Goal: Information Seeking & Learning: Learn about a topic

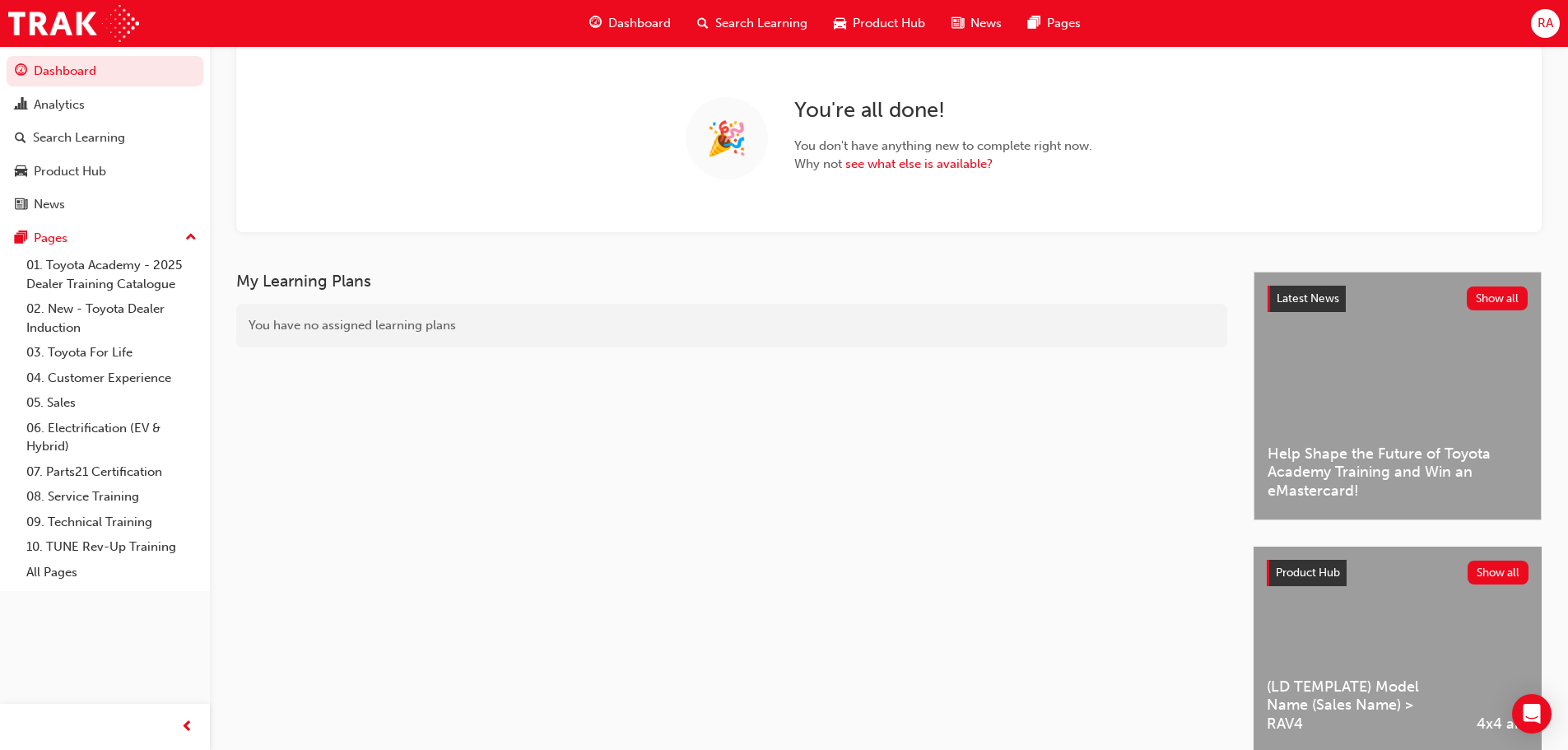
scroll to position [101, 0]
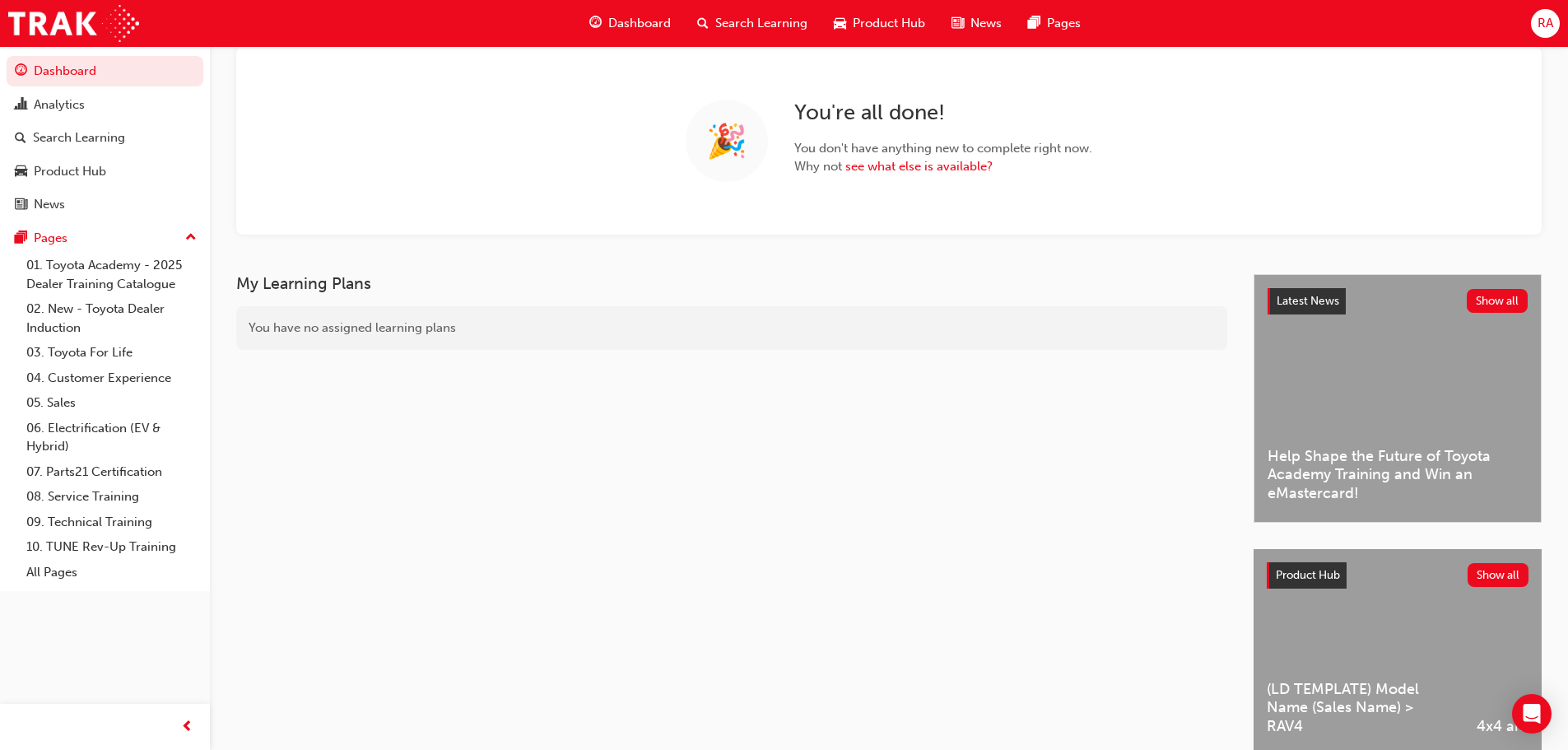
drag, startPoint x: 1385, startPoint y: 0, endPoint x: 786, endPoint y: 240, distance: 645.3
click at [786, 240] on div "RA Welcome back , [PERSON_NAME] 🎉 You're all done! You don't have anything new …" at bounding box center [889, 109] width 1358 height 329
click at [747, 25] on span "Search Learning" at bounding box center [761, 23] width 92 height 19
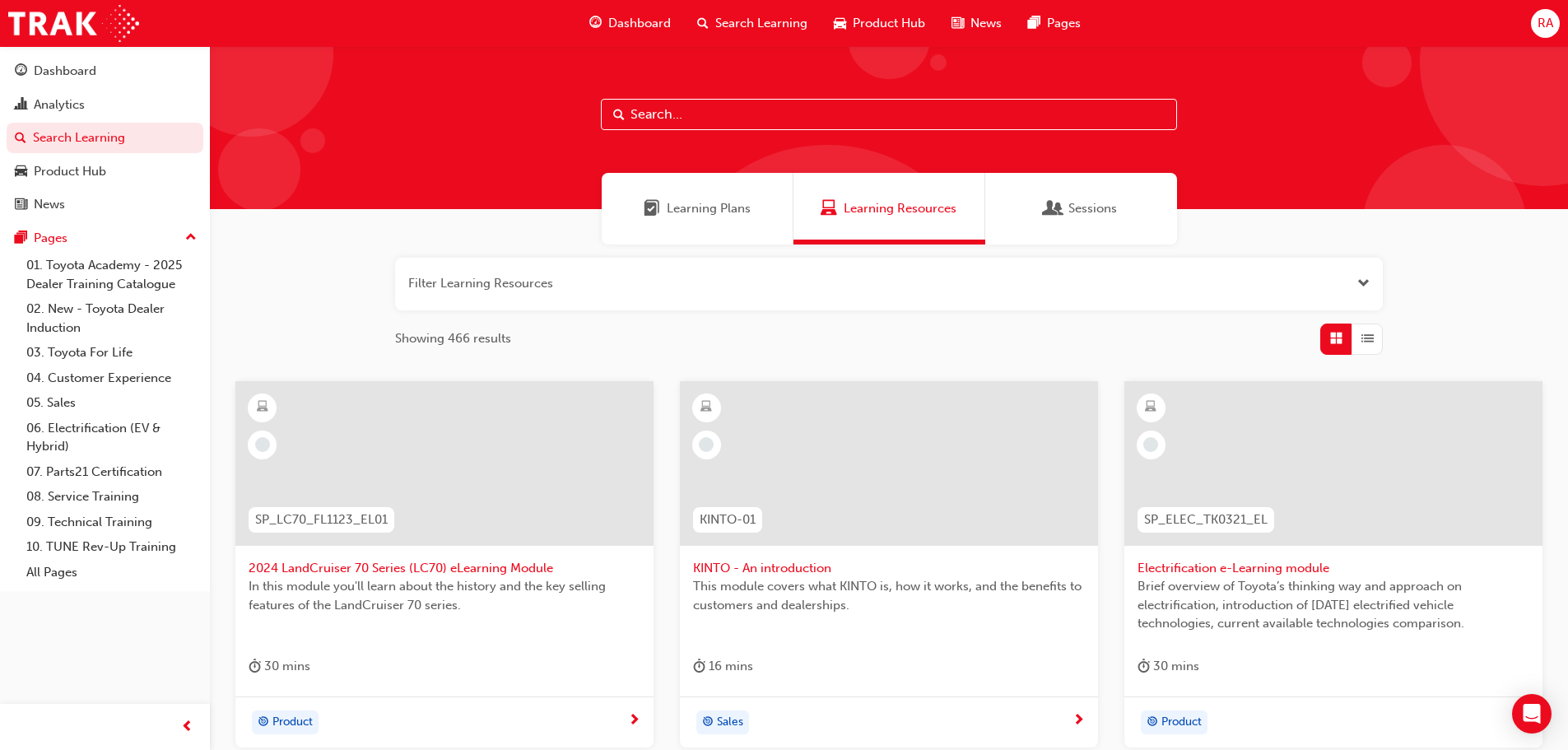
click at [707, 113] on input "text" at bounding box center [888, 114] width 576 height 31
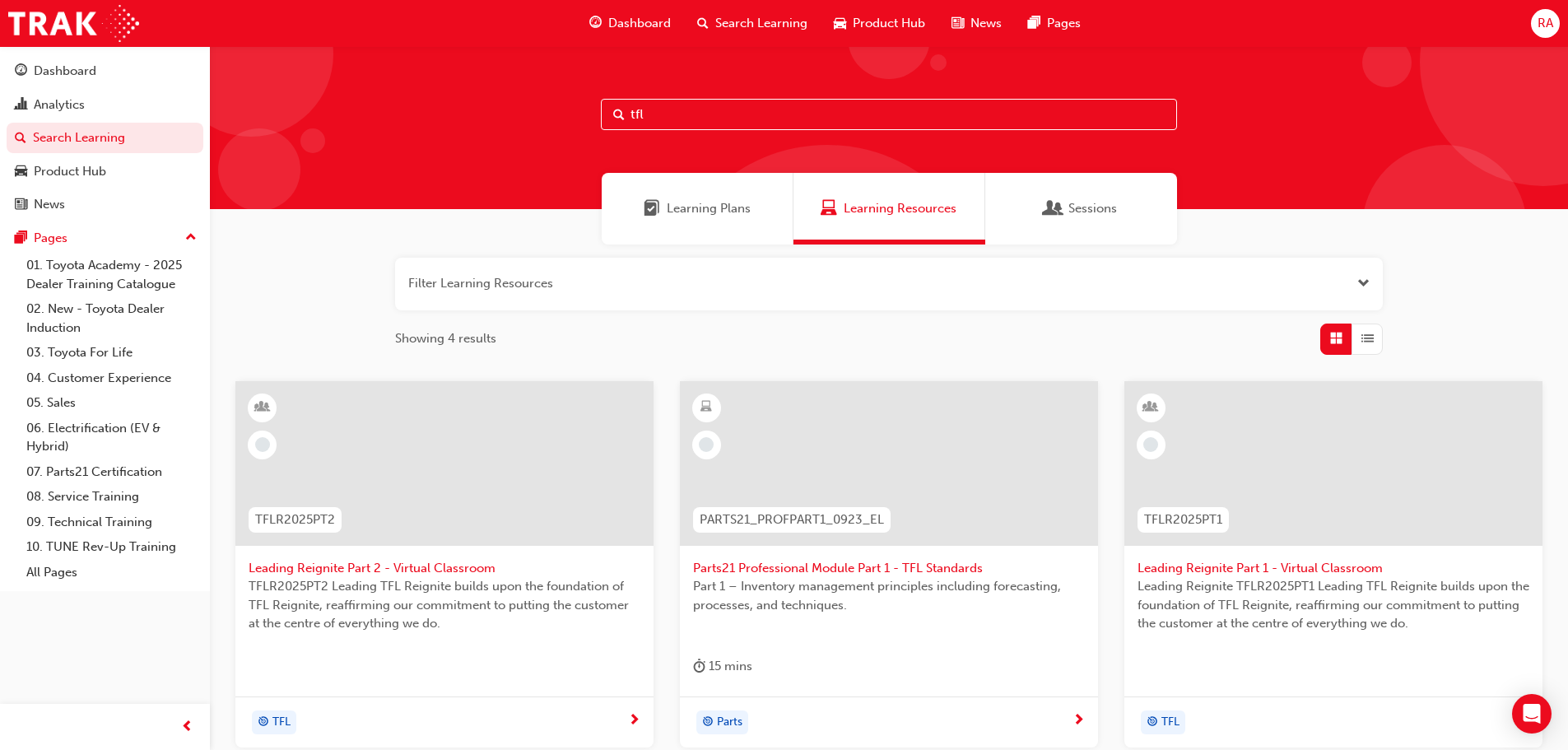
type input "tfl"
click at [1183, 570] on span "Leading Reignite Part 1 - Virtual Classroom" at bounding box center [1332, 568] width 392 height 19
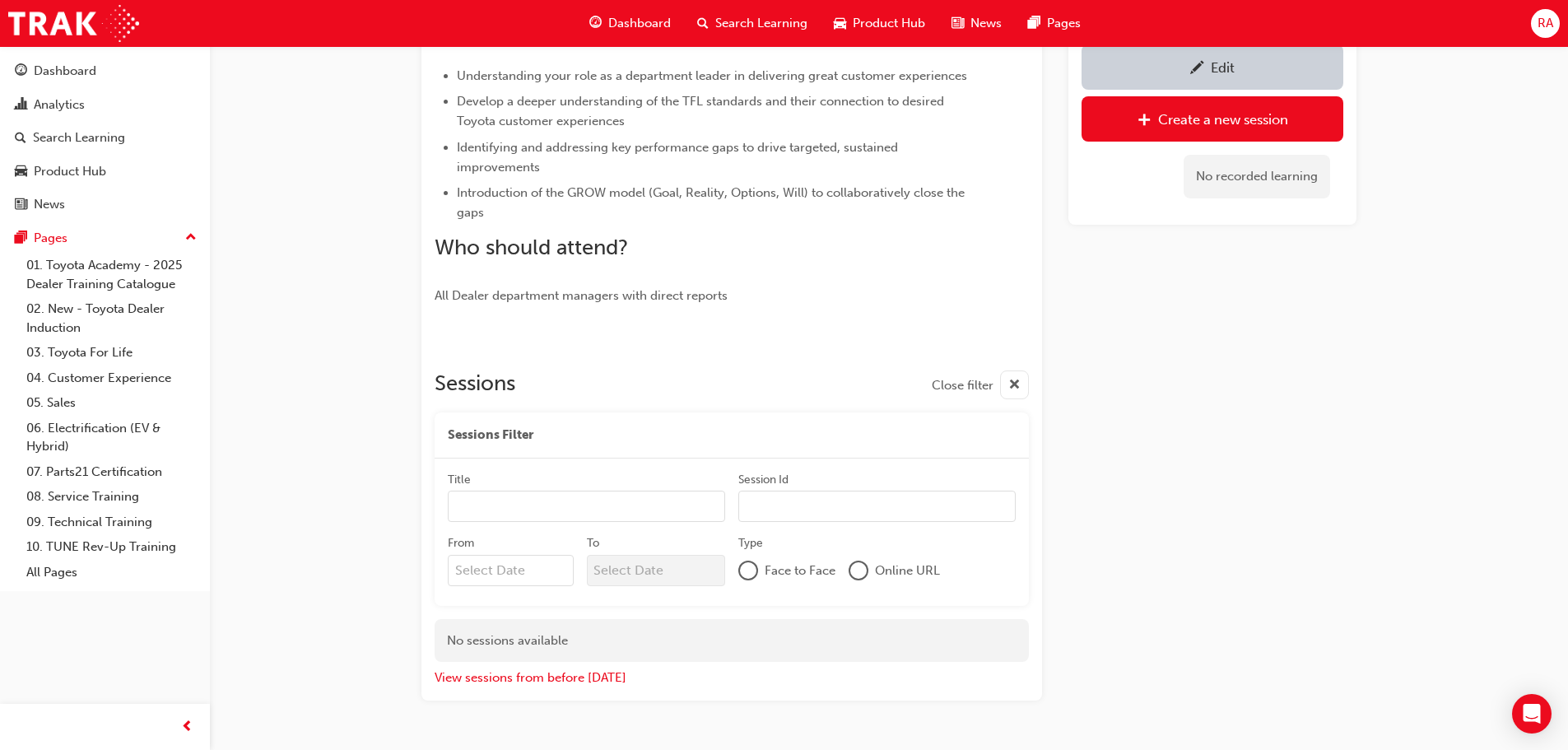
scroll to position [432, 0]
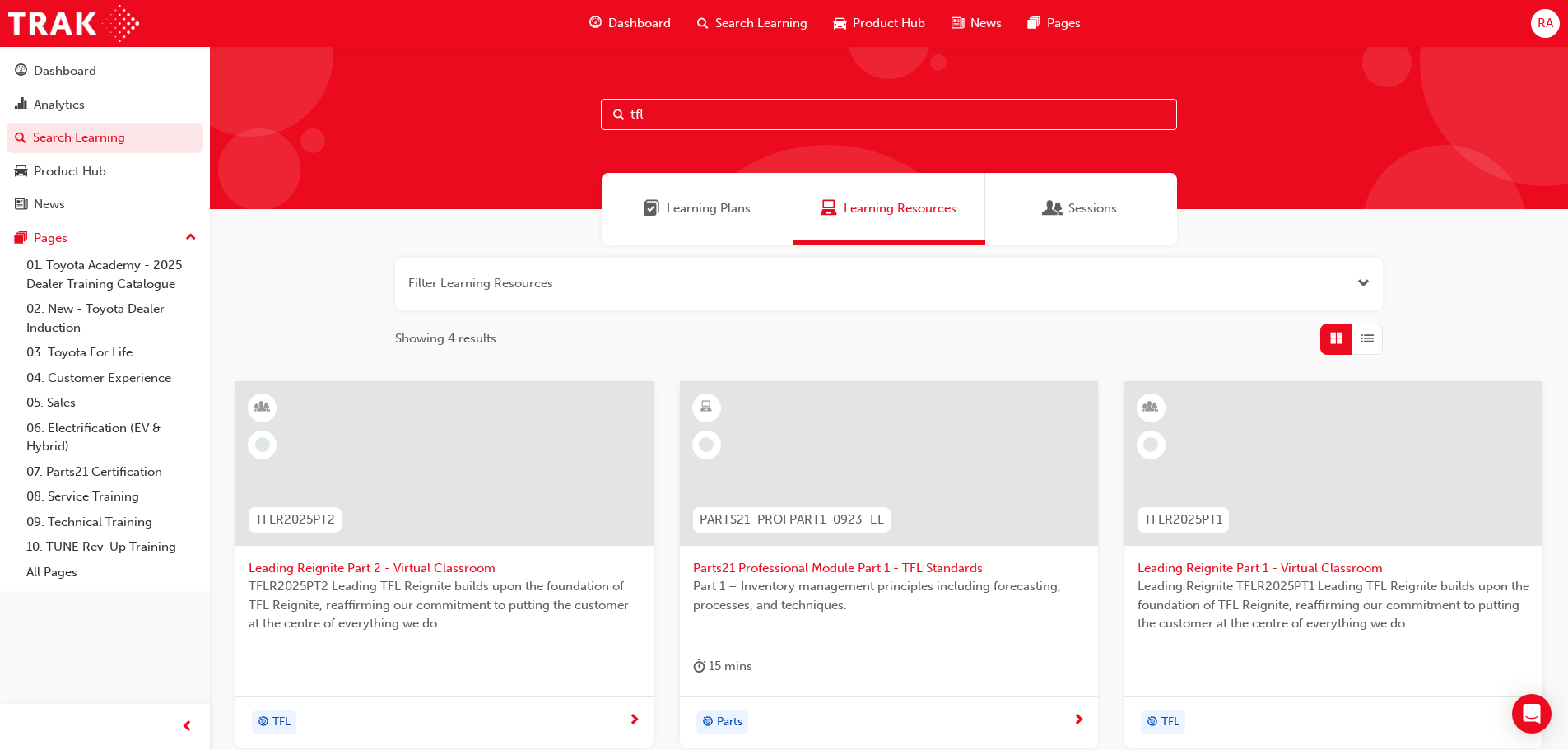
click at [446, 559] on span "Leading Reignite Part 2 - Virtual Classroom" at bounding box center [444, 568] width 392 height 19
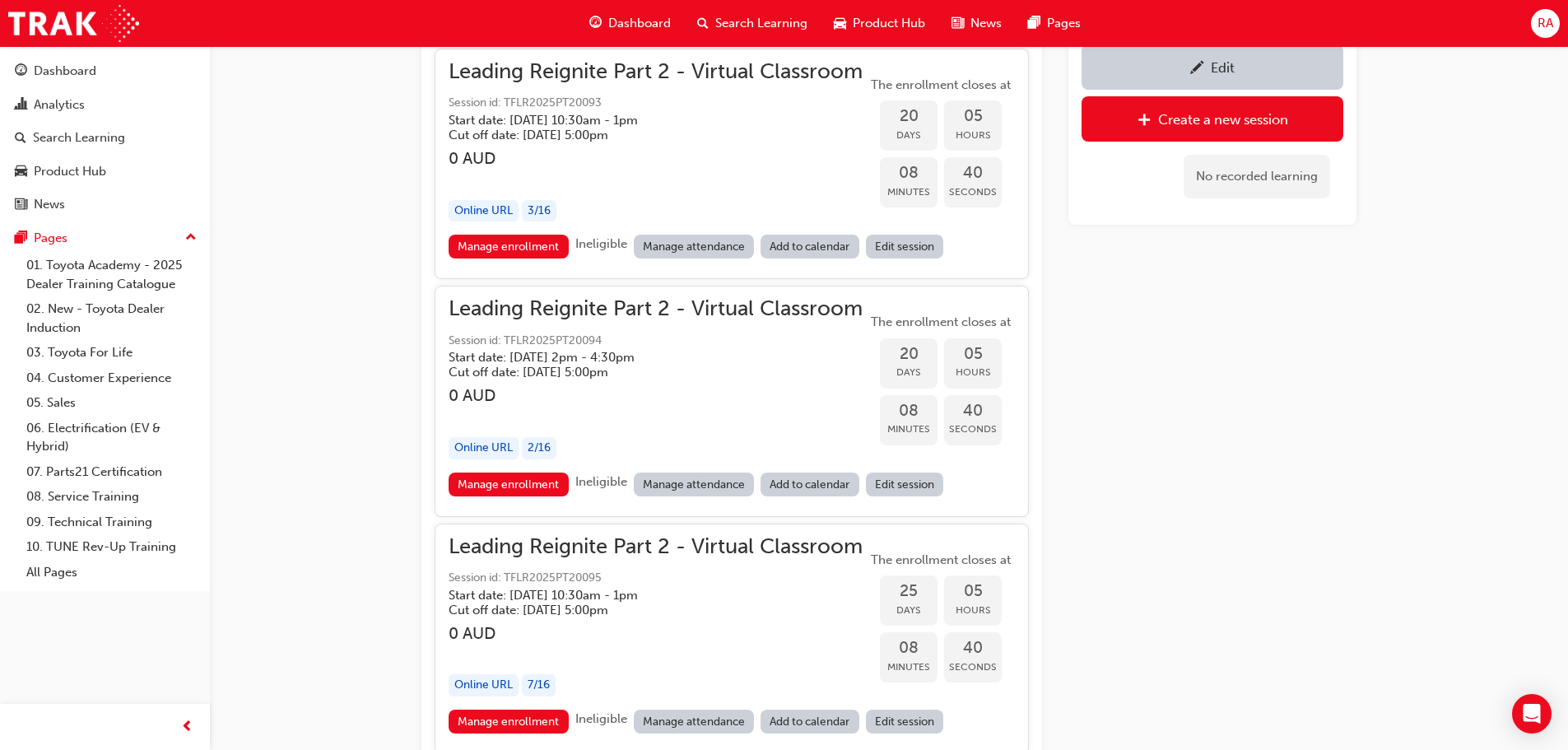
scroll to position [5970, 0]
